Goal: Task Accomplishment & Management: Use online tool/utility

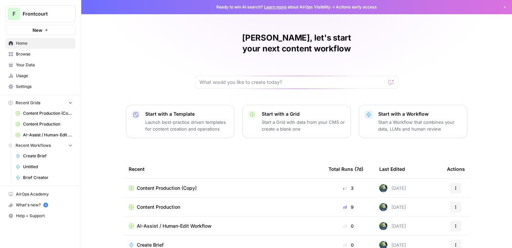
click at [387, 119] on p "Start a Workflow that combines your data, LLMs and human review" at bounding box center [419, 126] width 83 height 14
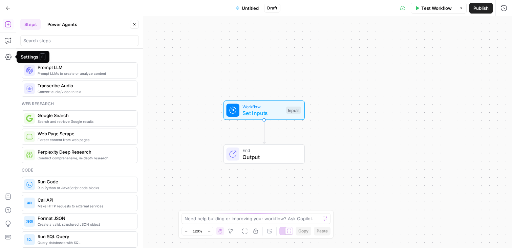
click at [9, 27] on icon "button" at bounding box center [8, 24] width 6 height 6
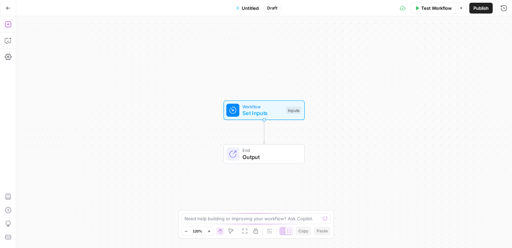
click at [9, 27] on icon "button" at bounding box center [8, 24] width 6 height 6
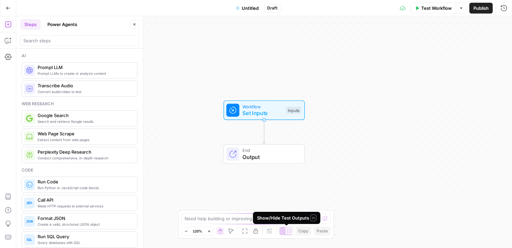
click at [285, 232] on div at bounding box center [286, 231] width 14 height 8
click at [285, 232] on icon at bounding box center [283, 231] width 5 height 4
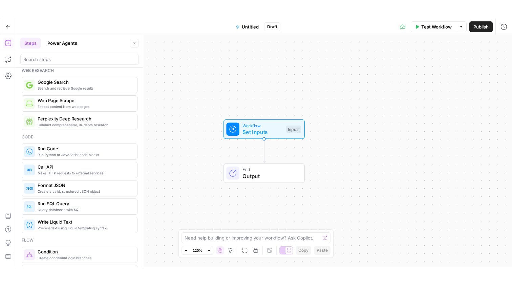
scroll to position [54, 0]
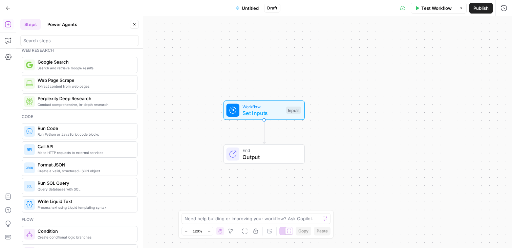
click at [8, 6] on icon "button" at bounding box center [8, 8] width 5 height 5
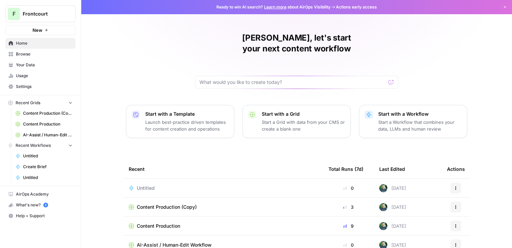
click at [43, 31] on button "New" at bounding box center [40, 30] width 70 height 10
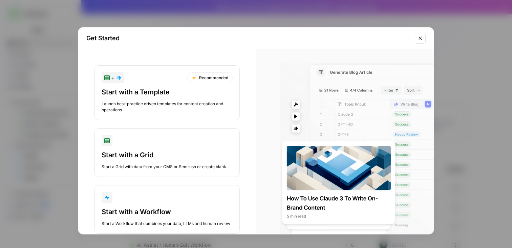
click at [418, 38] on icon "Close modal" at bounding box center [420, 38] width 5 height 5
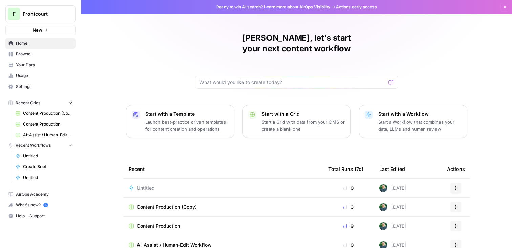
click at [46, 31] on icon "button" at bounding box center [46, 30] width 4 height 4
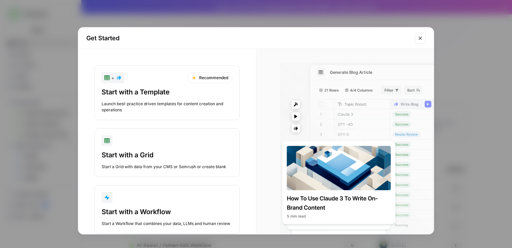
click at [202, 26] on div "Get Started + Recommended Start with a Template Launch best-practice driven tem…" at bounding box center [256, 124] width 512 height 248
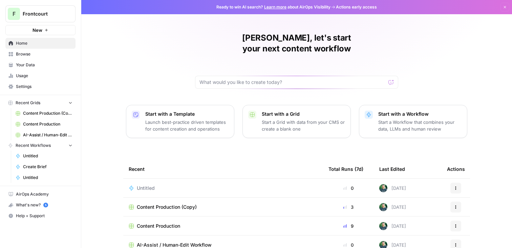
click at [150, 185] on span "Untitled" at bounding box center [146, 188] width 18 height 7
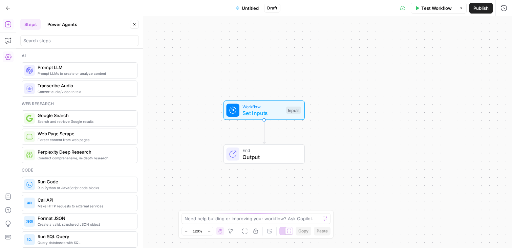
click at [7, 55] on icon "button" at bounding box center [8, 57] width 7 height 6
